Goal: Information Seeking & Learning: Learn about a topic

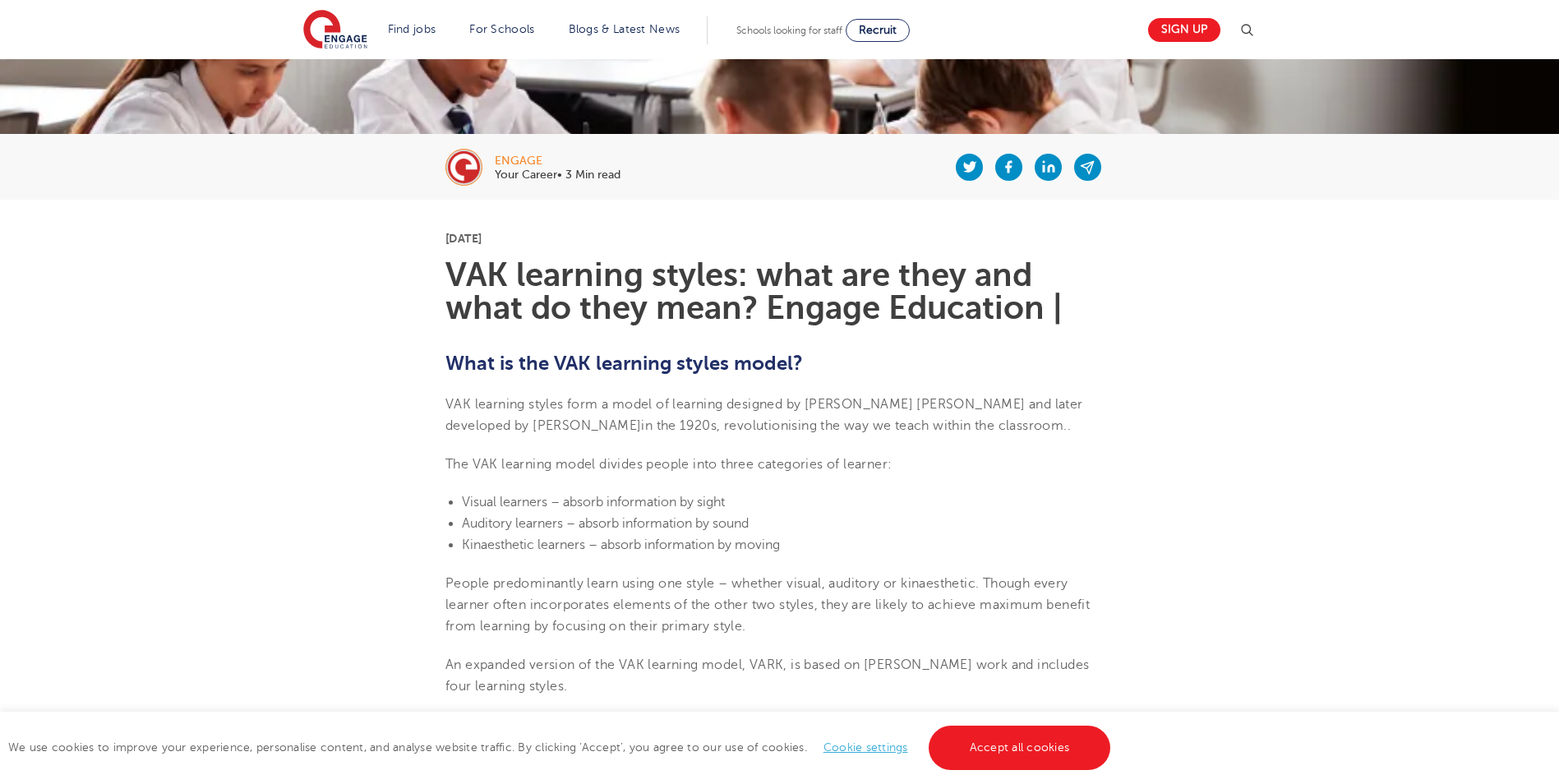
scroll to position [411, 0]
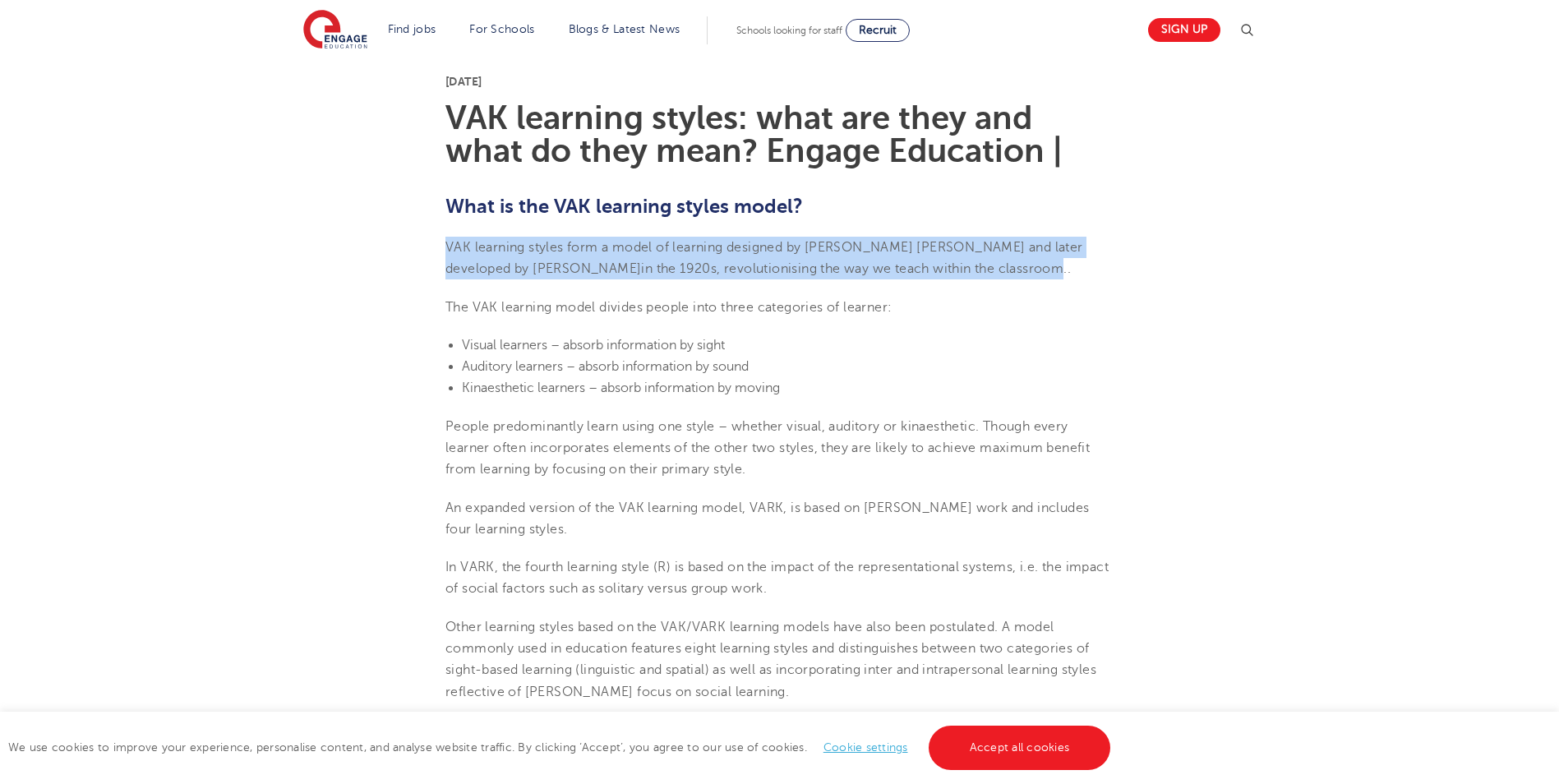
drag, startPoint x: 443, startPoint y: 243, endPoint x: 925, endPoint y: 265, distance: 482.5
drag, startPoint x: 925, startPoint y: 265, endPoint x: 900, endPoint y: 271, distance: 25.7
copy span "VAK learning styles form a model of learning designed by [PERSON_NAME] [PERSON_…"
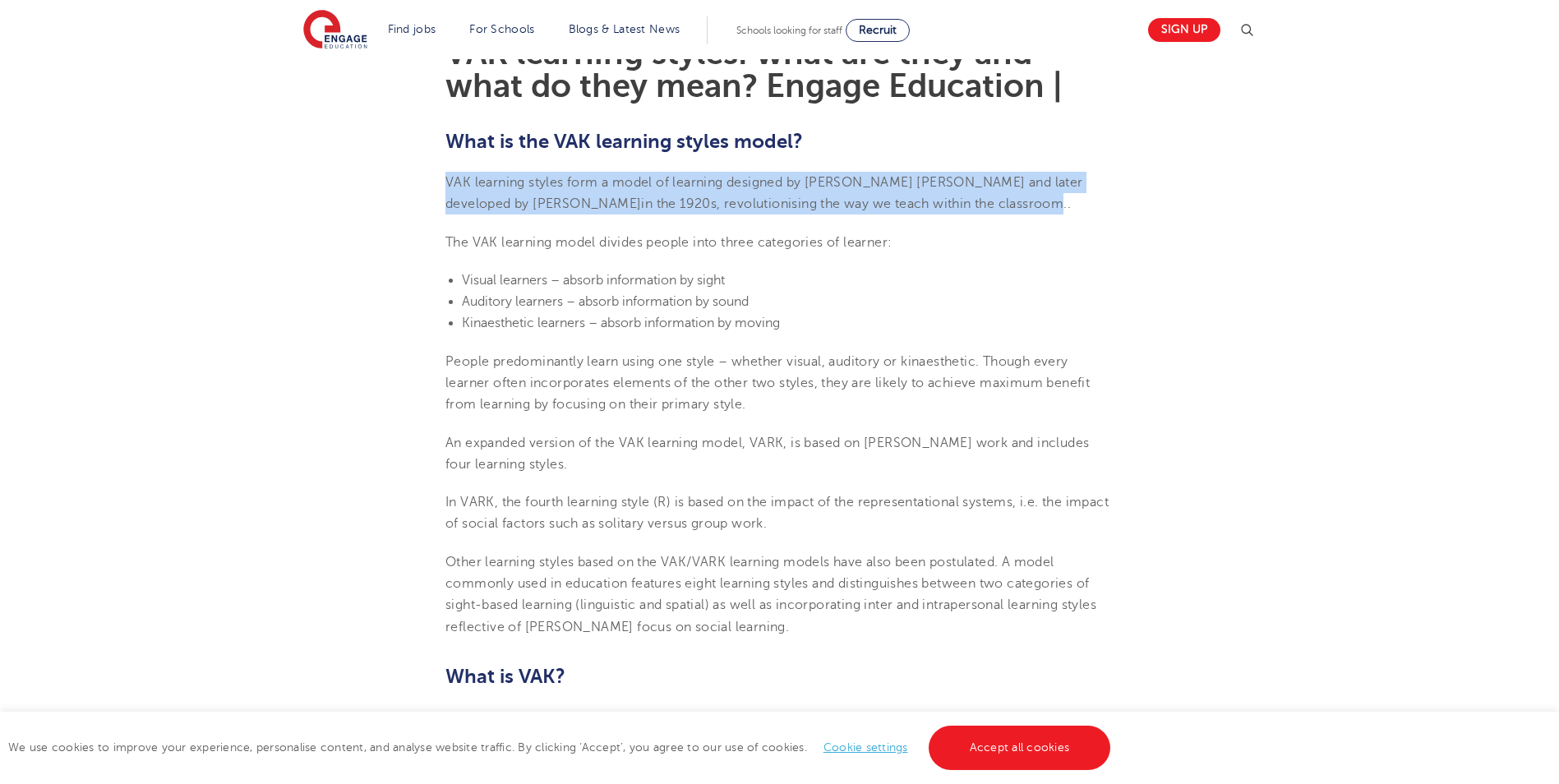
scroll to position [575, 0]
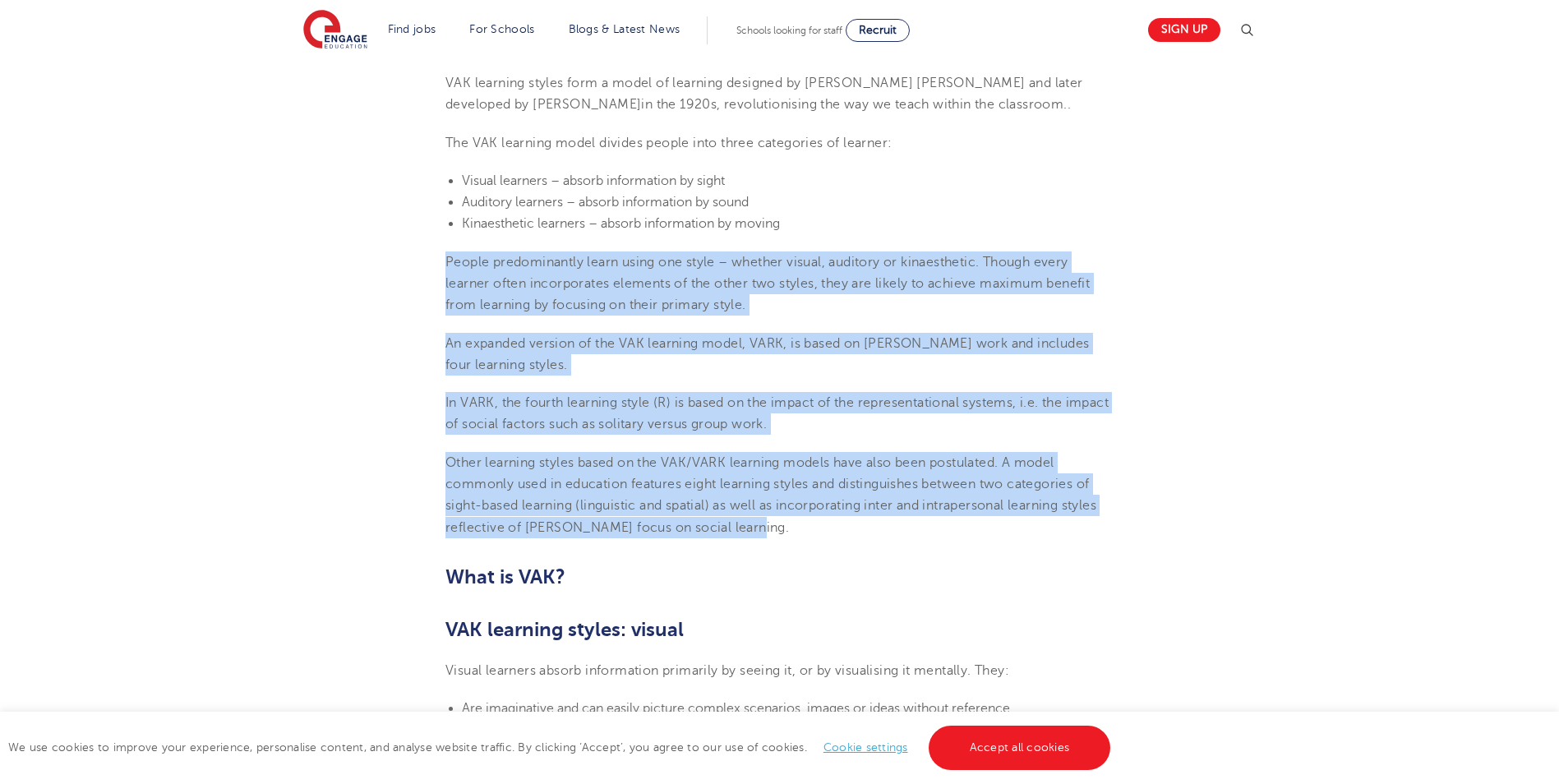
drag, startPoint x: 447, startPoint y: 265, endPoint x: 1083, endPoint y: 520, distance: 685.2
copy section "People predominantly learn using one style – whether visual, auditory or kinaes…"
